Goal: Information Seeking & Learning: Learn about a topic

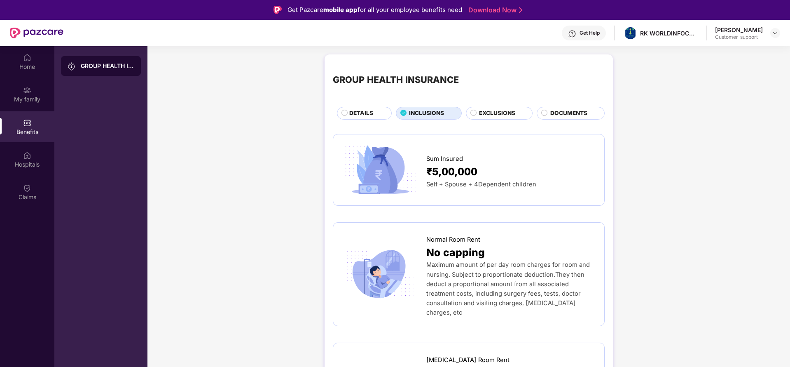
scroll to position [46, 0]
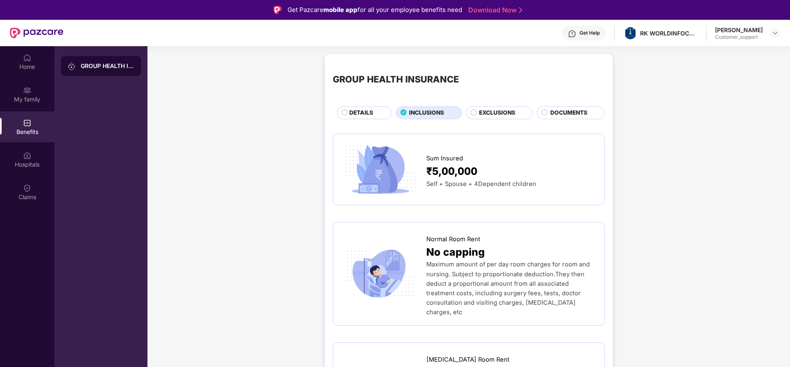
scroll to position [0, 0]
click at [775, 30] on img at bounding box center [775, 33] width 7 height 7
click at [732, 52] on div "Switch to support view" at bounding box center [736, 52] width 107 height 16
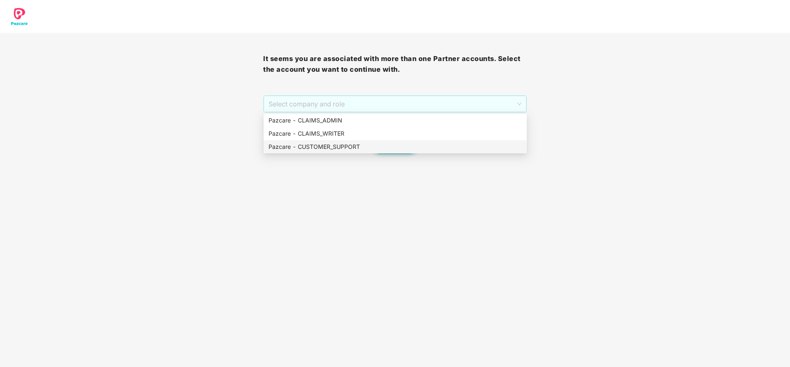
drag, startPoint x: 397, startPoint y: 105, endPoint x: 342, endPoint y: 149, distance: 70.1
click at [342, 149] on body "It seems you are associated with more than one Partner accounts. Select the acc…" at bounding box center [395, 183] width 790 height 367
click at [342, 149] on div "Pazcare - CUSTOMER_SUPPORT" at bounding box center [395, 146] width 253 height 9
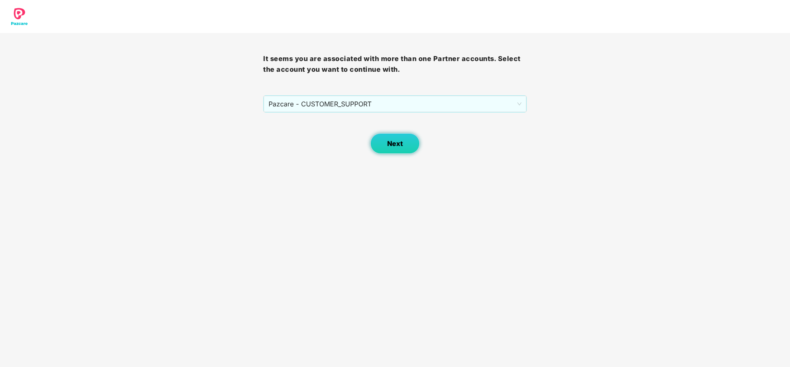
click at [382, 140] on button "Next" at bounding box center [394, 143] width 49 height 21
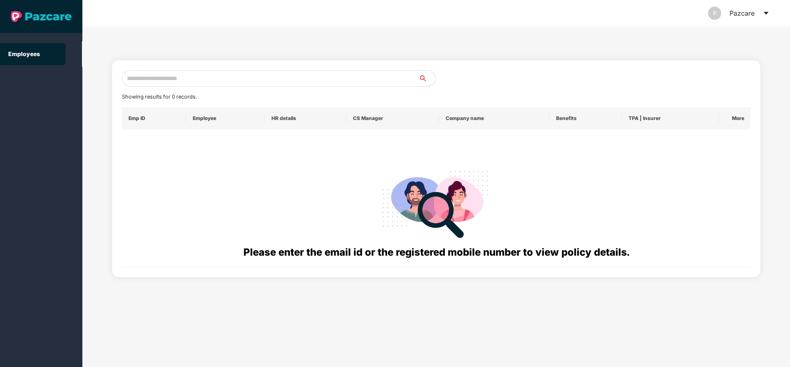
click at [245, 82] on input "text" at bounding box center [270, 78] width 297 height 16
paste input "**********"
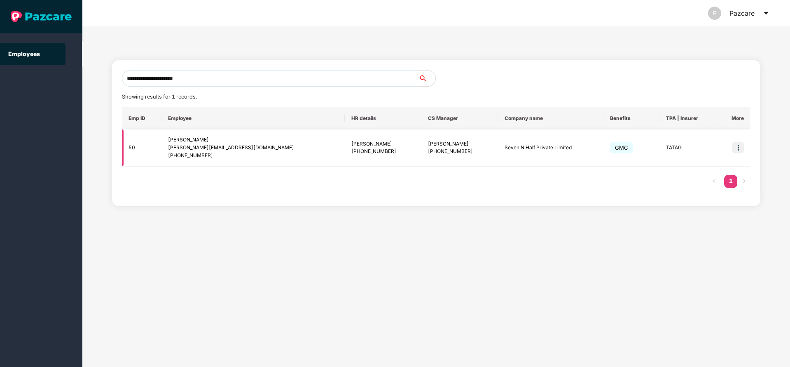
type input "**********"
click at [739, 146] on img at bounding box center [738, 148] width 12 height 12
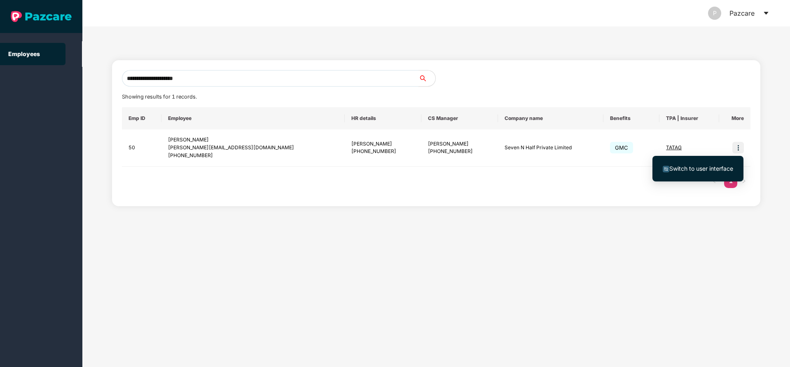
click at [687, 165] on span "Switch to user interface" at bounding box center [701, 168] width 64 height 7
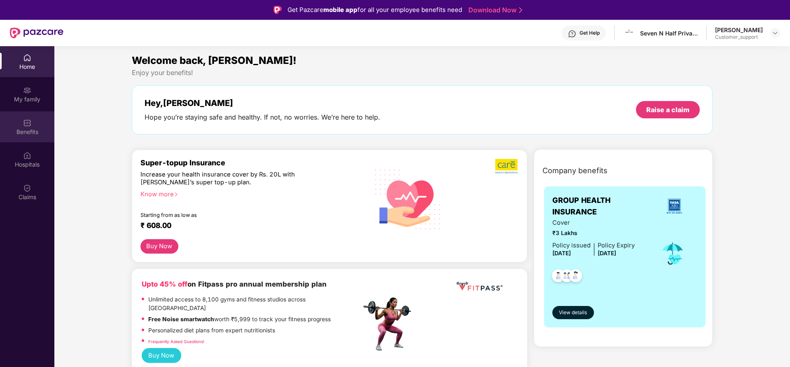
click at [28, 133] on div "Benefits" at bounding box center [27, 132] width 54 height 8
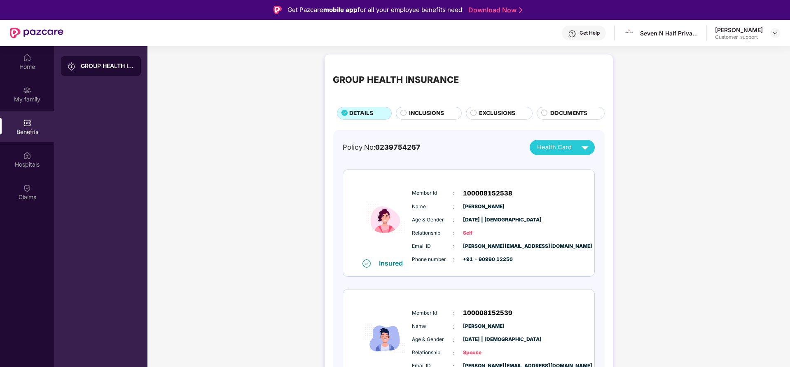
click at [485, 110] on span "EXCLUSIONS" at bounding box center [497, 113] width 36 height 9
